Goal: Navigation & Orientation: Find specific page/section

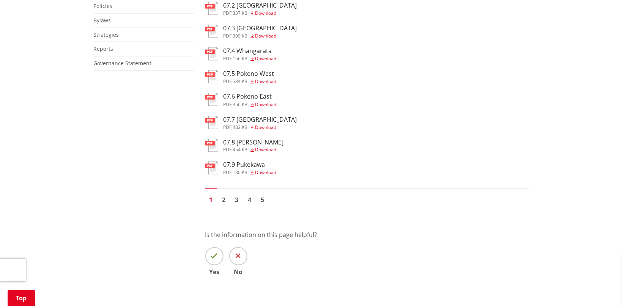
scroll to position [523, 0]
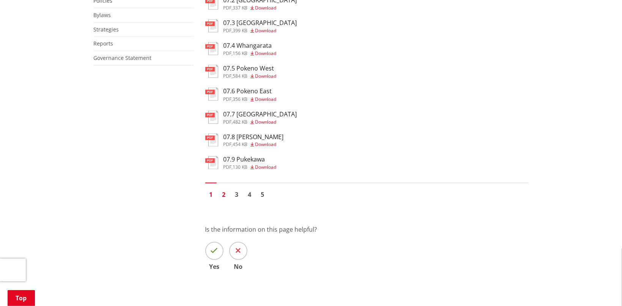
click at [223, 200] on link "2" at bounding box center [223, 194] width 11 height 11
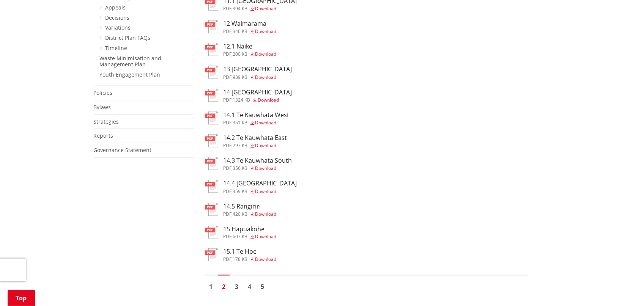
scroll to position [443, 0]
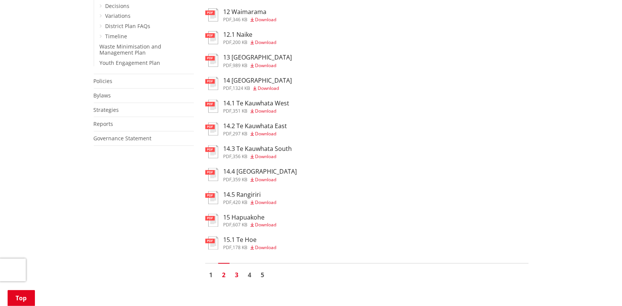
click at [237, 280] on link "3" at bounding box center [236, 275] width 11 height 11
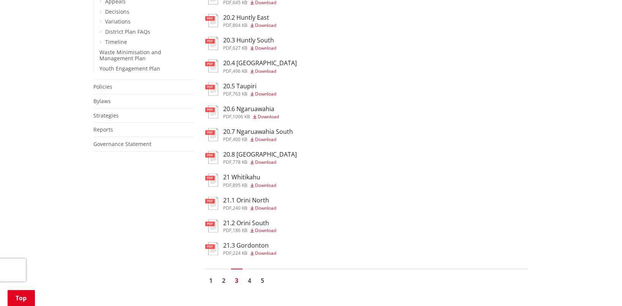
scroll to position [443, 0]
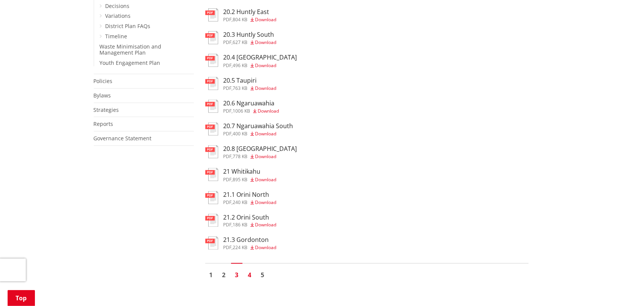
click at [251, 280] on link "4" at bounding box center [249, 275] width 11 height 11
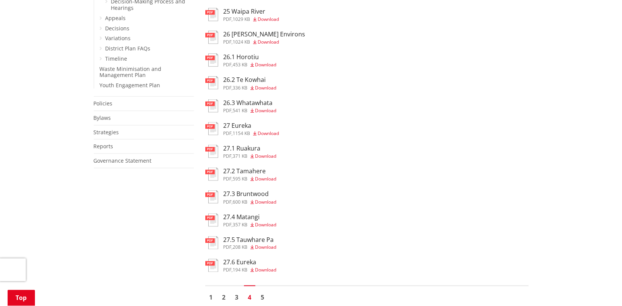
scroll to position [443, 0]
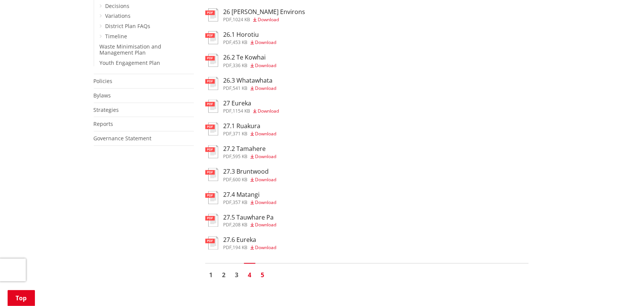
click at [261, 280] on link "5" at bounding box center [262, 275] width 11 height 11
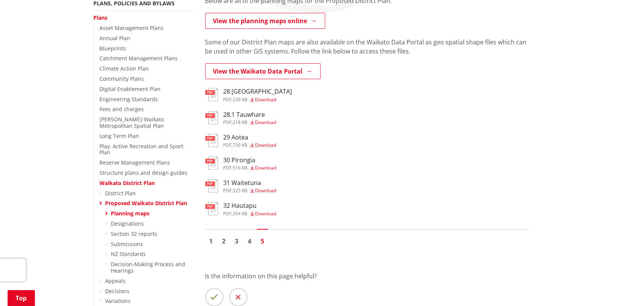
scroll to position [161, 0]
